Goal: Navigation & Orientation: Go to known website

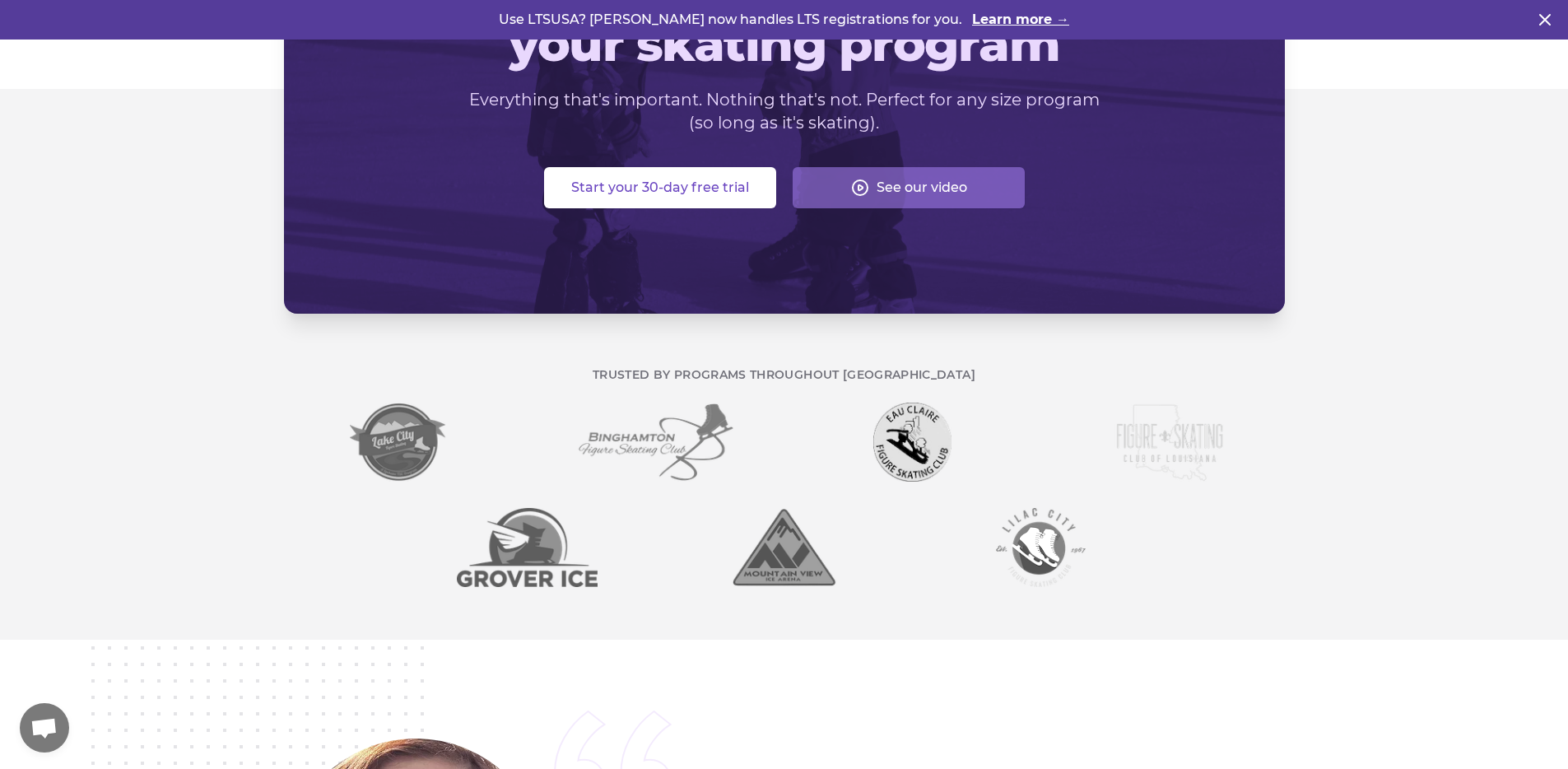
scroll to position [227, 0]
